Goal: Information Seeking & Learning: Find specific fact

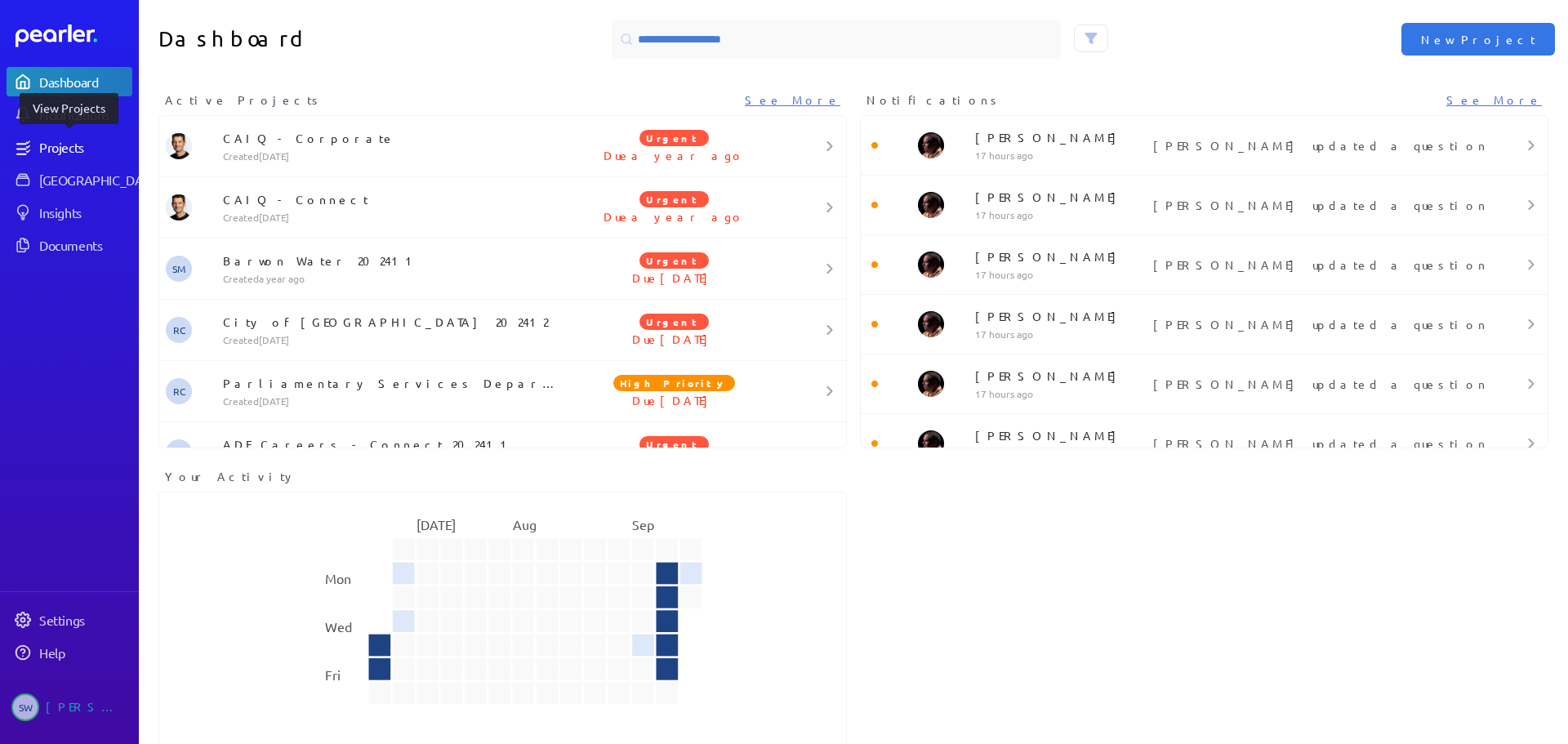
click at [79, 143] on div "Projects" at bounding box center [85, 147] width 92 height 16
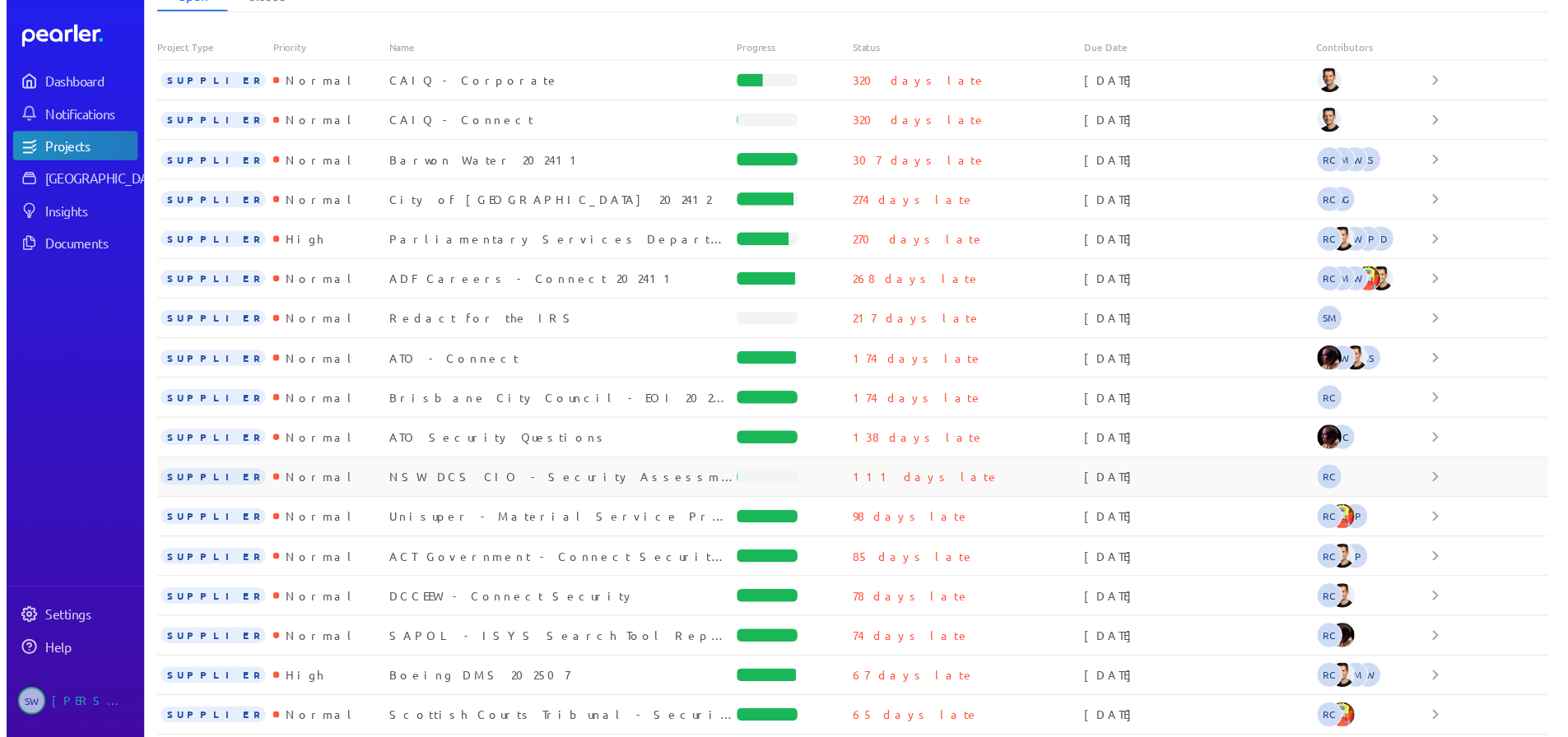
scroll to position [177, 0]
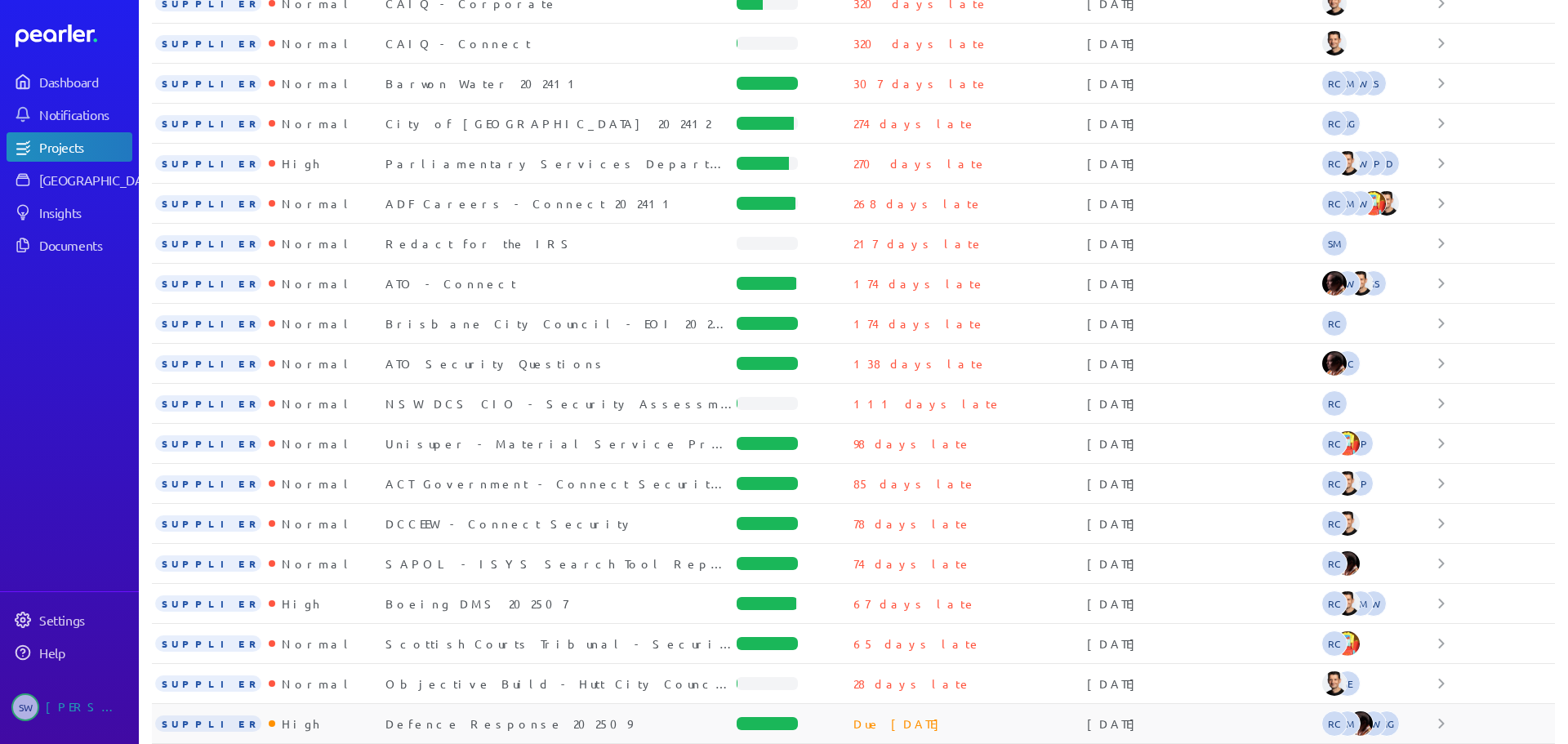
click at [445, 720] on div "Defence Response 202509" at bounding box center [561, 723] width 351 height 16
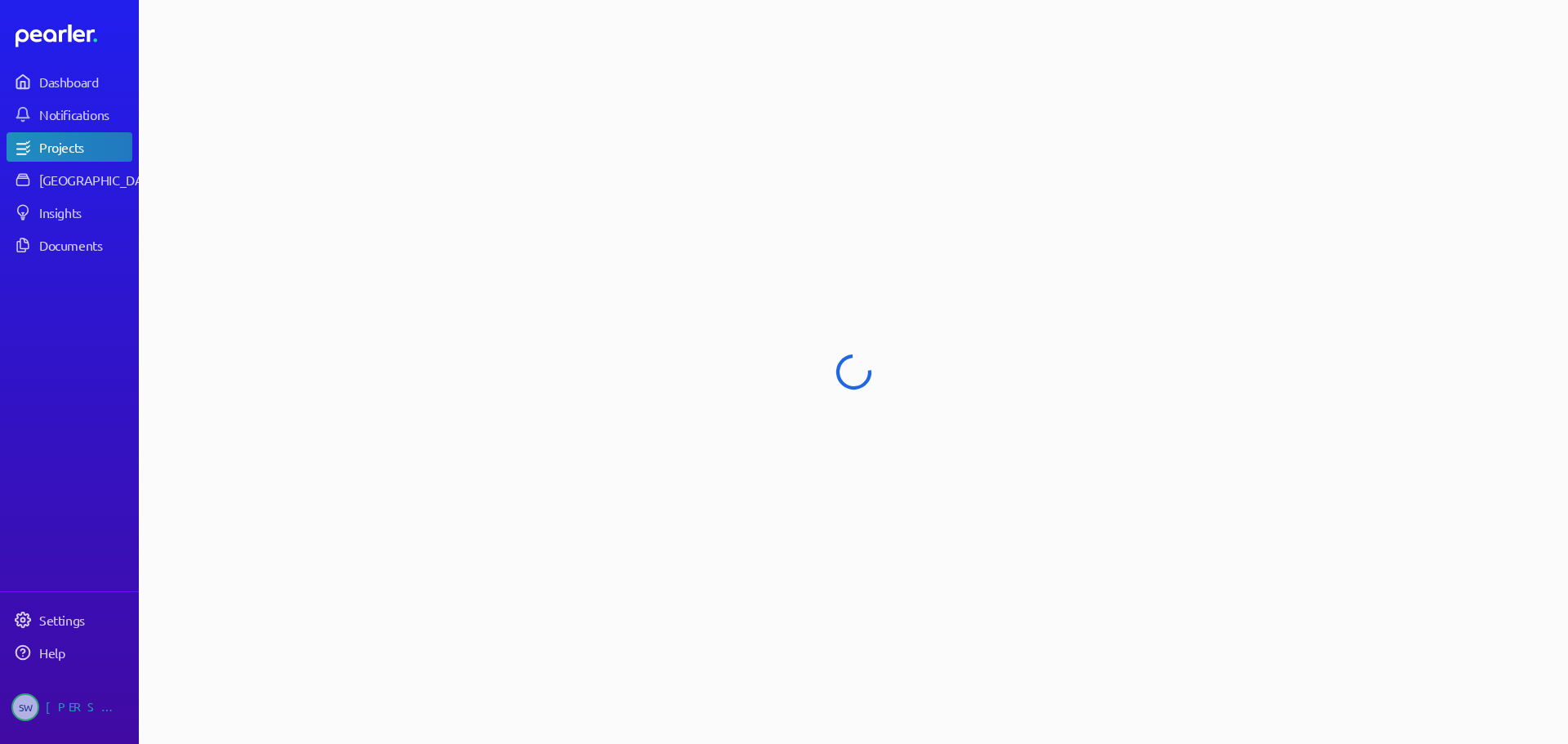
select select "****"
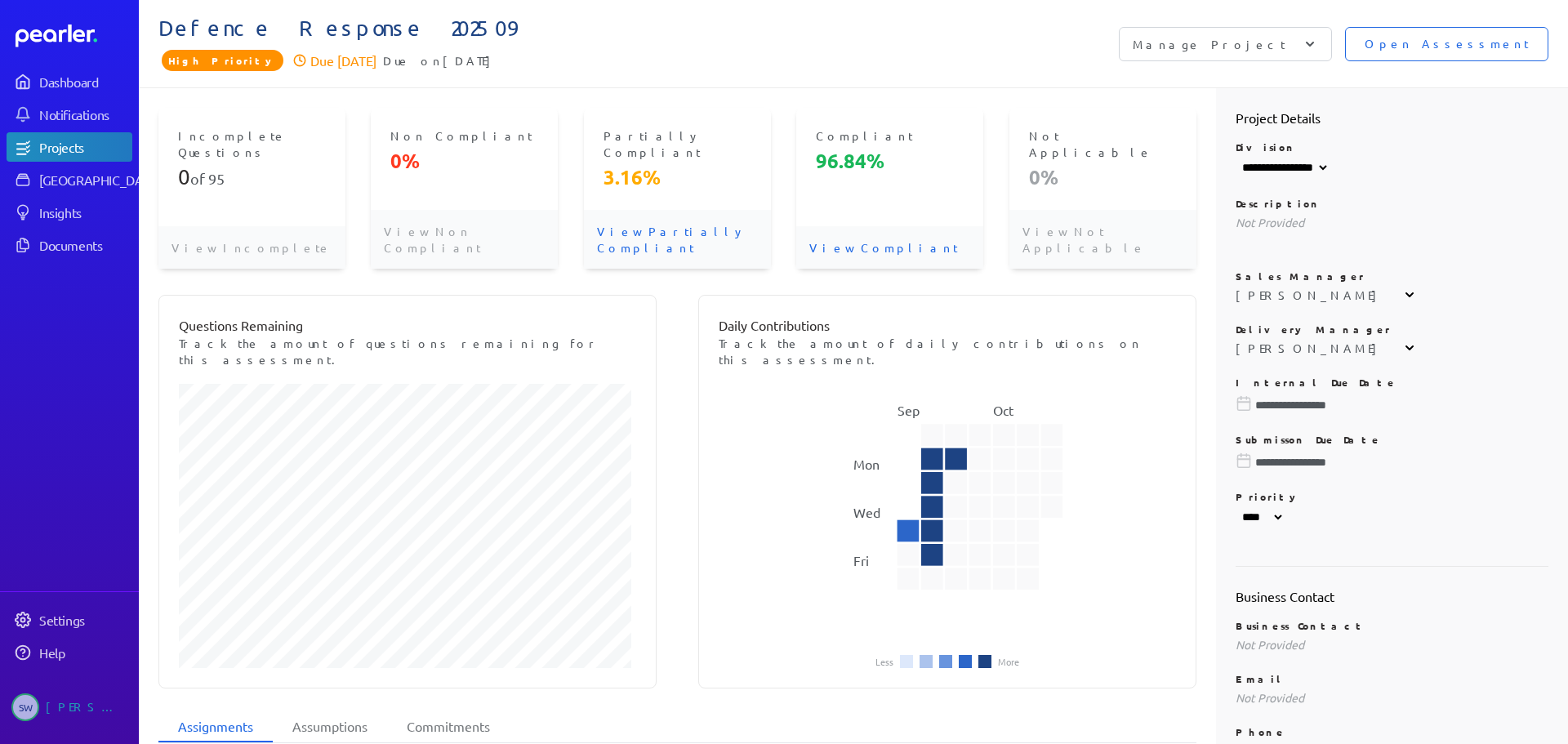
click at [1444, 35] on span "Open Assessment" at bounding box center [1446, 44] width 164 height 18
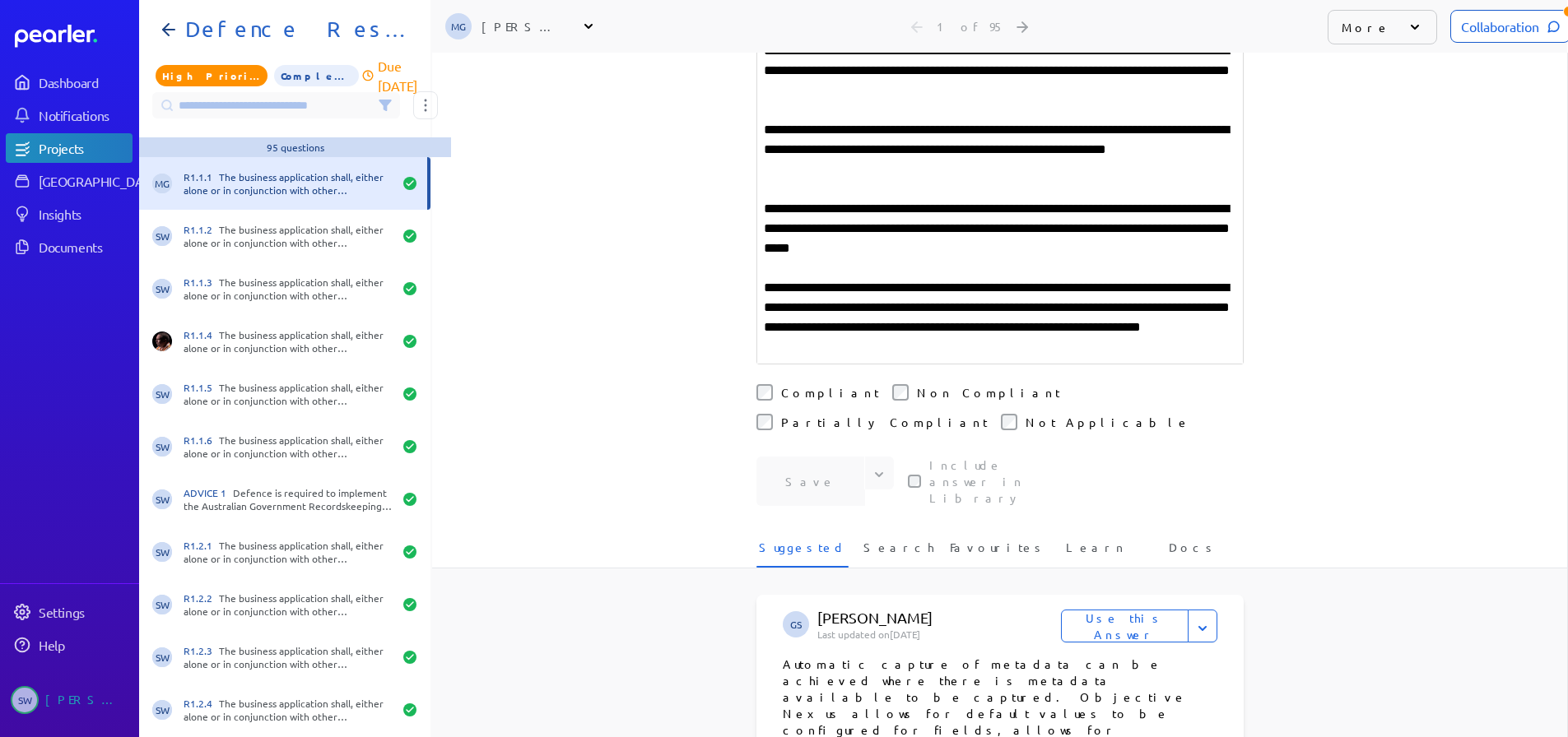
scroll to position [494, 0]
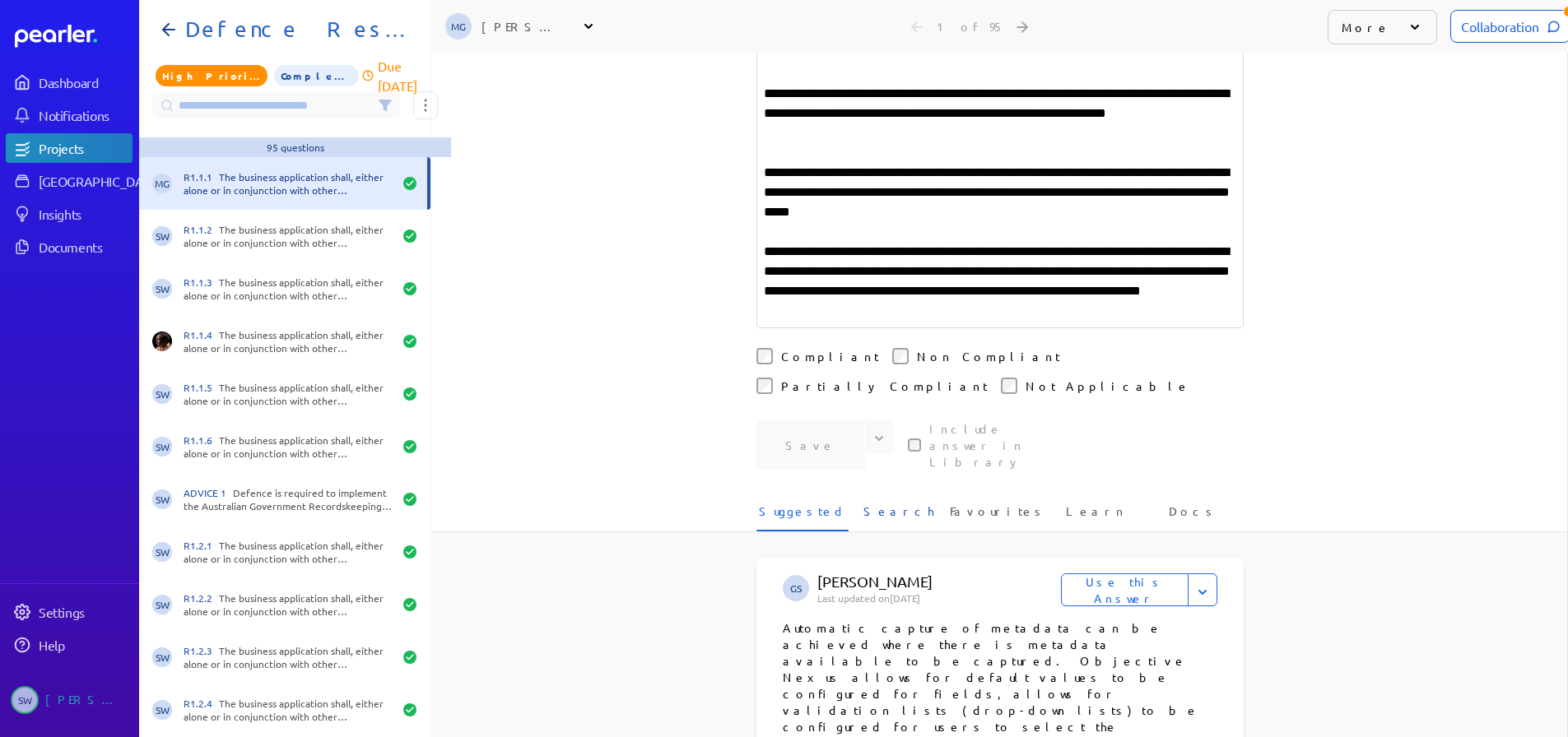
click at [892, 503] on span "Search" at bounding box center [898, 516] width 70 height 27
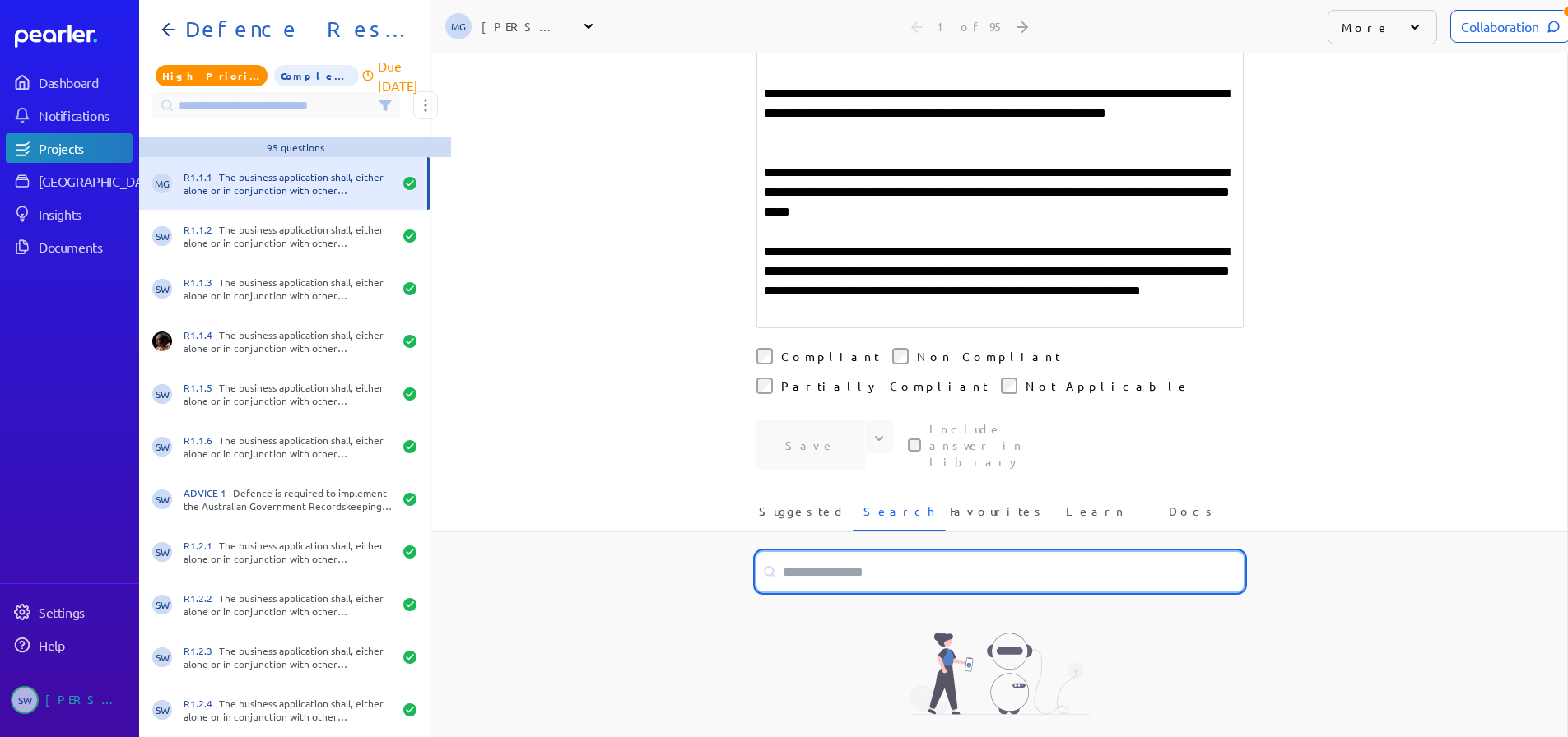
click at [860, 552] on input at bounding box center [1000, 571] width 487 height 40
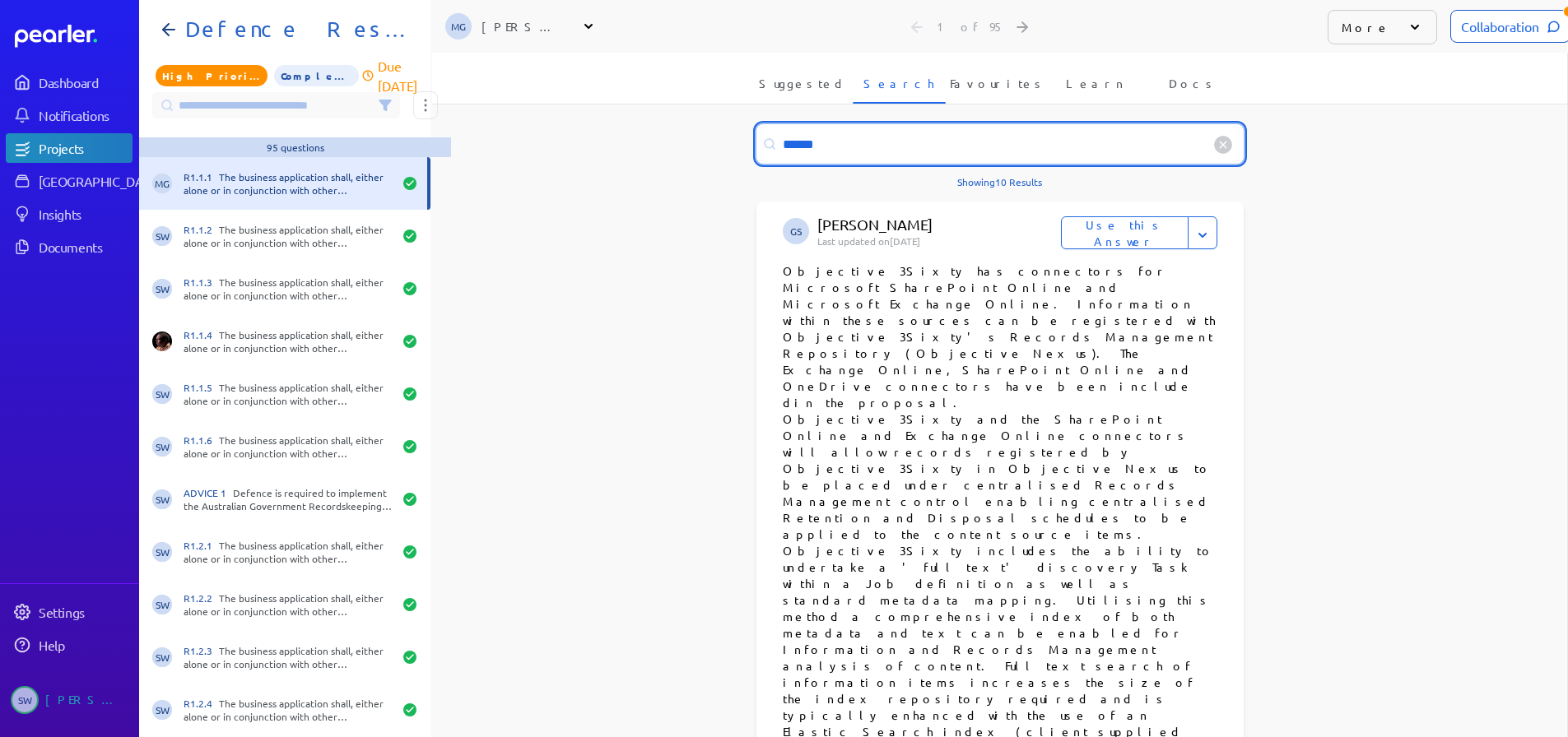
scroll to position [412, 0]
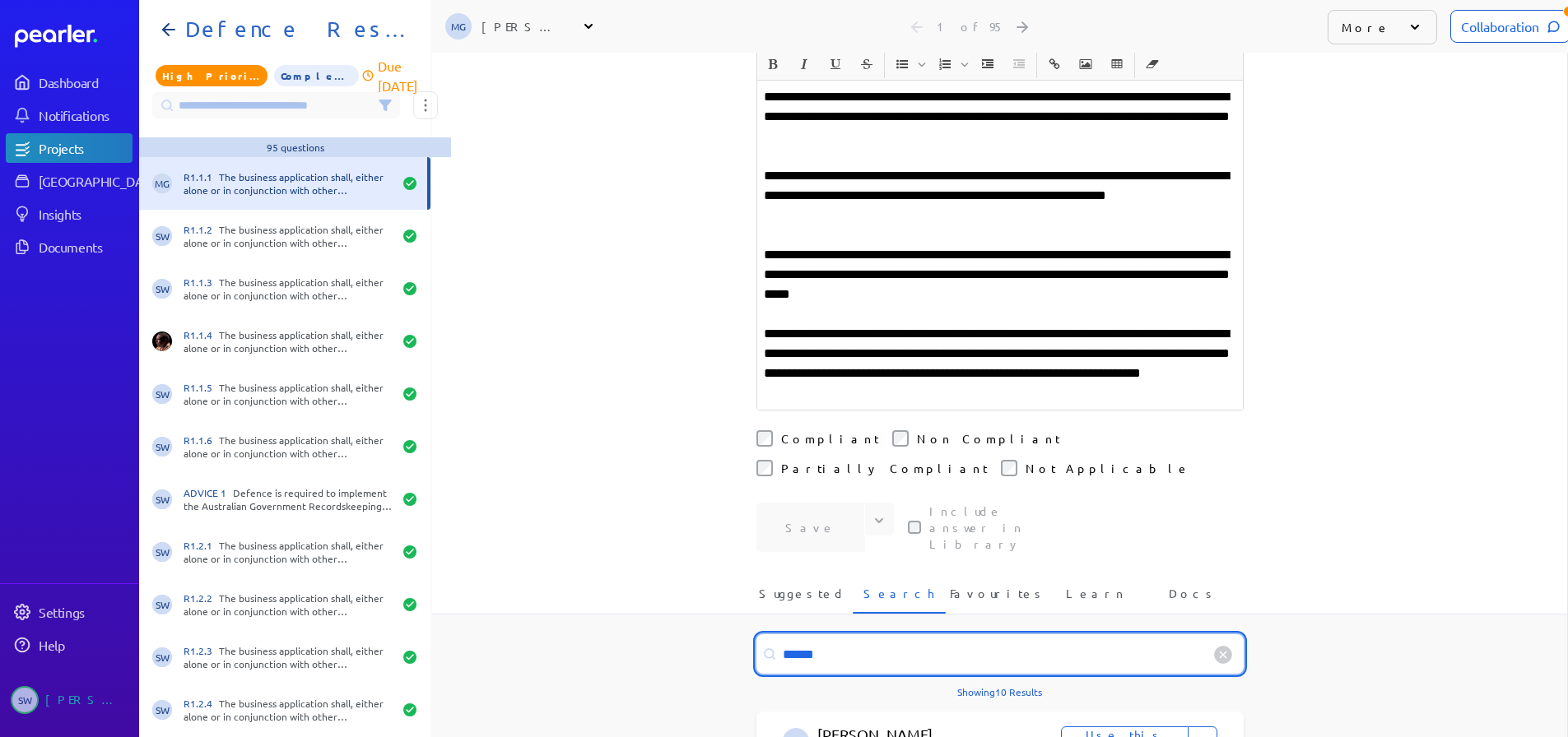
drag, startPoint x: 833, startPoint y: 584, endPoint x: 666, endPoint y: 571, distance: 167.5
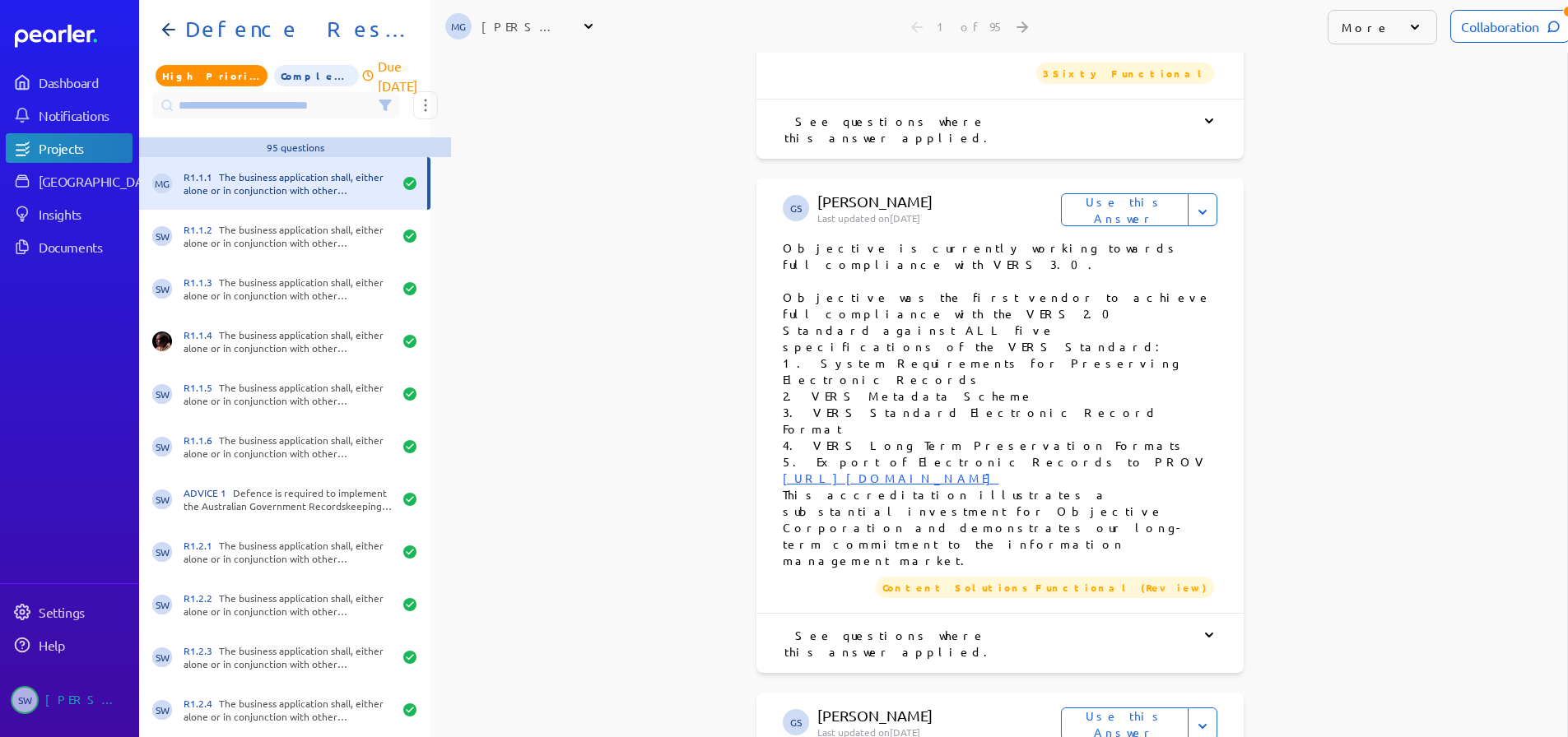
scroll to position [2140, 0]
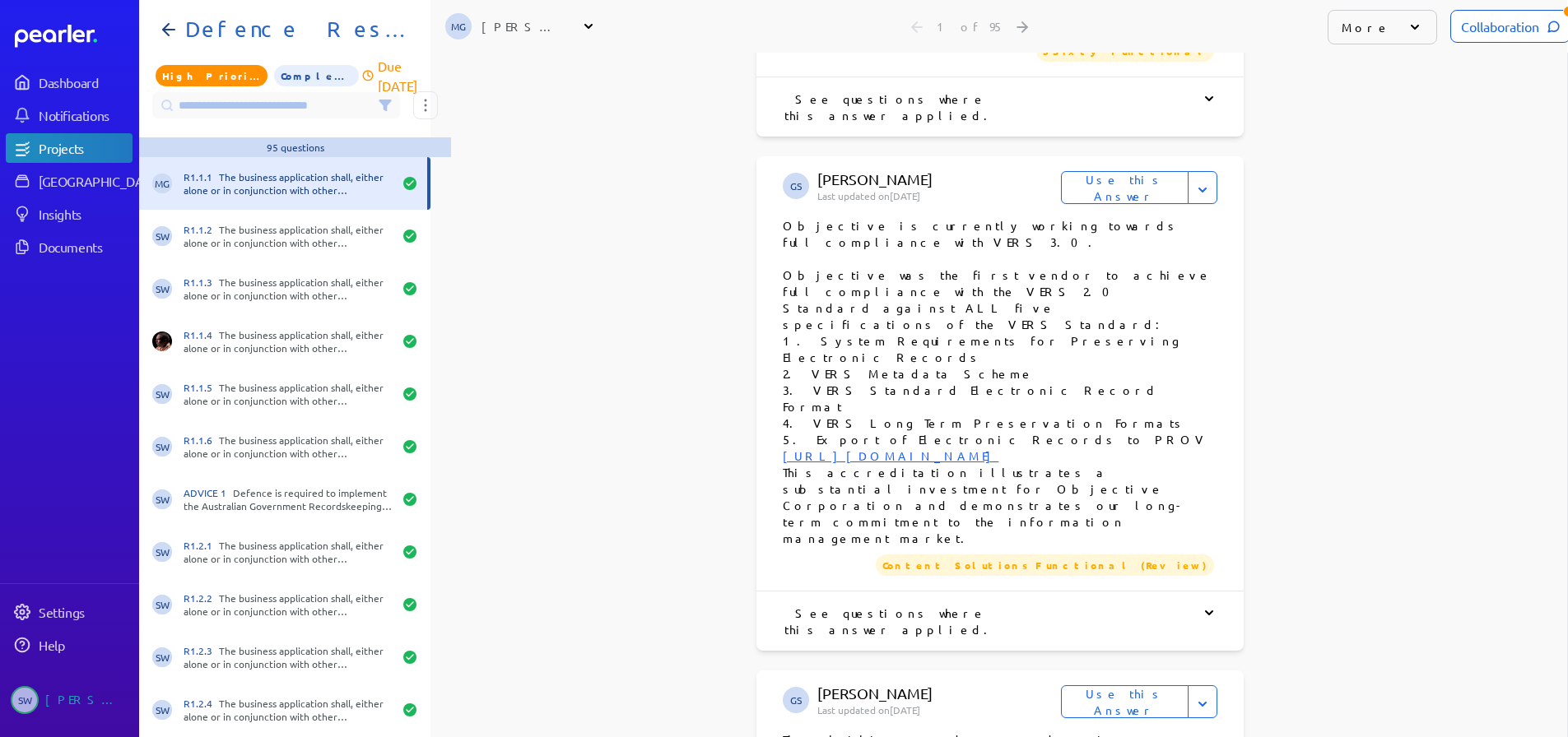
type input "**********"
drag, startPoint x: 778, startPoint y: 528, endPoint x: 1203, endPoint y: 591, distance: 429.6
copy p "Objective ensures that the functionality of our product continues to meet new s…"
